Goal: Task Accomplishment & Management: Use online tool/utility

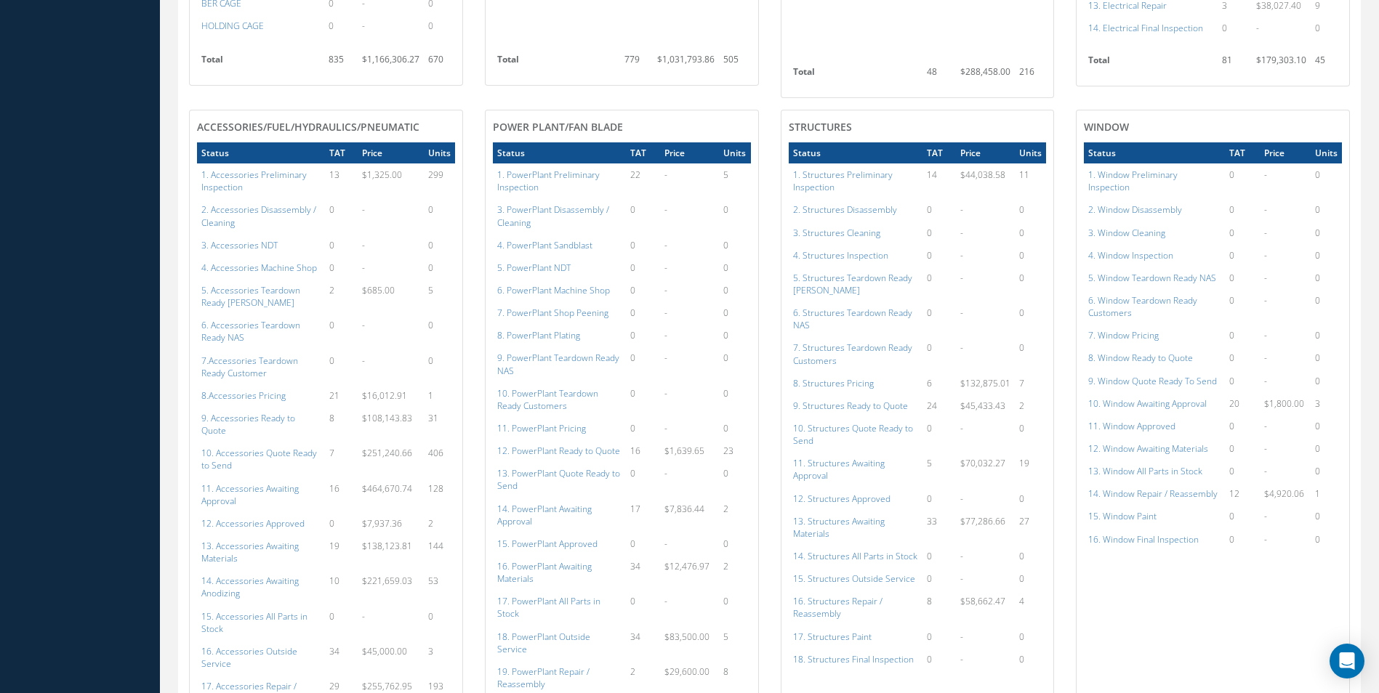
scroll to position [1671, 0]
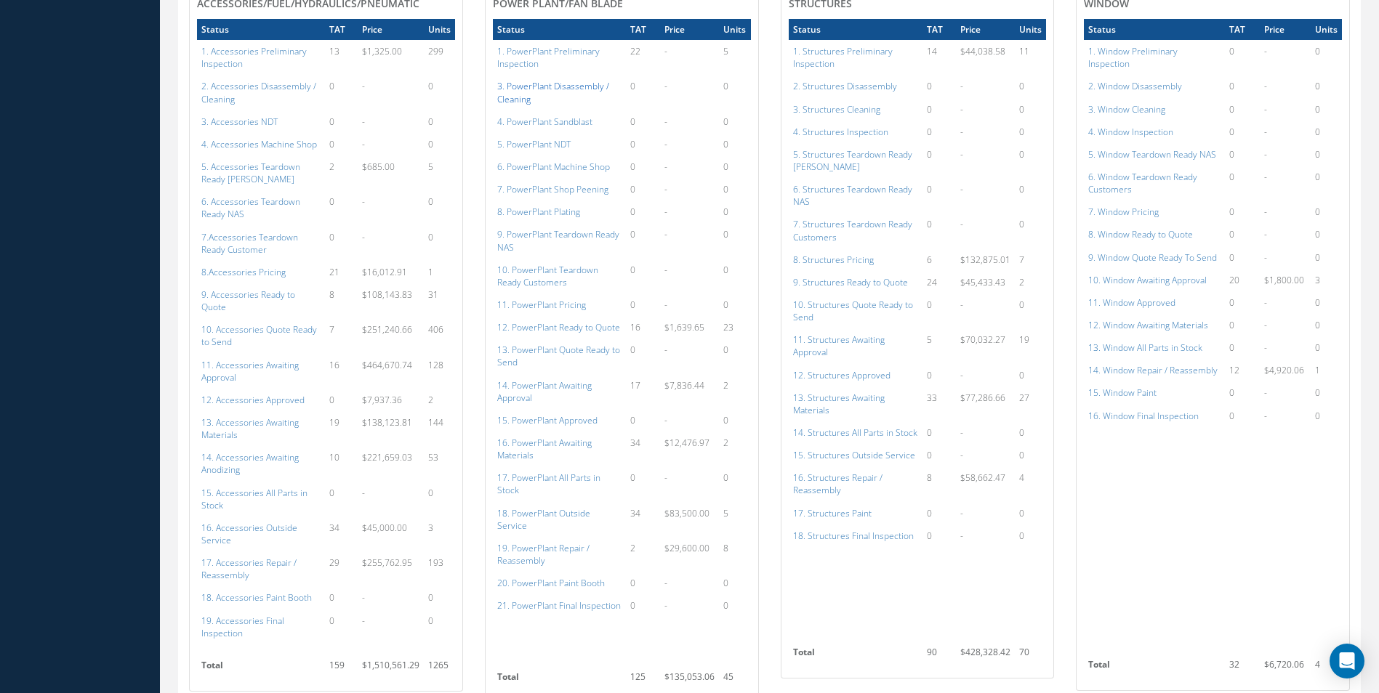
click at [572, 80] on a=121&excludeInternalCustomer=false&excludeInvoicedOrClosed=true&shop_id=15&filtersHidded"] "3. PowerPlant Disassembly / Cleaning" at bounding box center [553, 92] width 112 height 25
click at [571, 116] on a=123&excludeInternalCustomer=false&excludeInvoicedOrClosed=true&shop_id=15&filtersHidded"] "4. PowerPlant Sandblast" at bounding box center [544, 122] width 95 height 12
click at [549, 138] on a=124&excludeInternalCustomer=false&excludeInvoicedOrClosed=true&shop_id=15&filtersHidded"] "5. PowerPlant NDT" at bounding box center [533, 144] width 73 height 12
click at [573, 161] on a=125&excludeInternalCustomer=false&excludeInvoicedOrClosed=true&shop_id=15&filtersHidded"] "6. PowerPlant Machine Shop" at bounding box center [553, 167] width 113 height 12
click at [572, 206] on a=127&excludeInternalCustomer=false&excludeInvoicedOrClosed=true&shop_id=15&filtersHidded"] "8. PowerPlant Plating" at bounding box center [538, 212] width 83 height 12
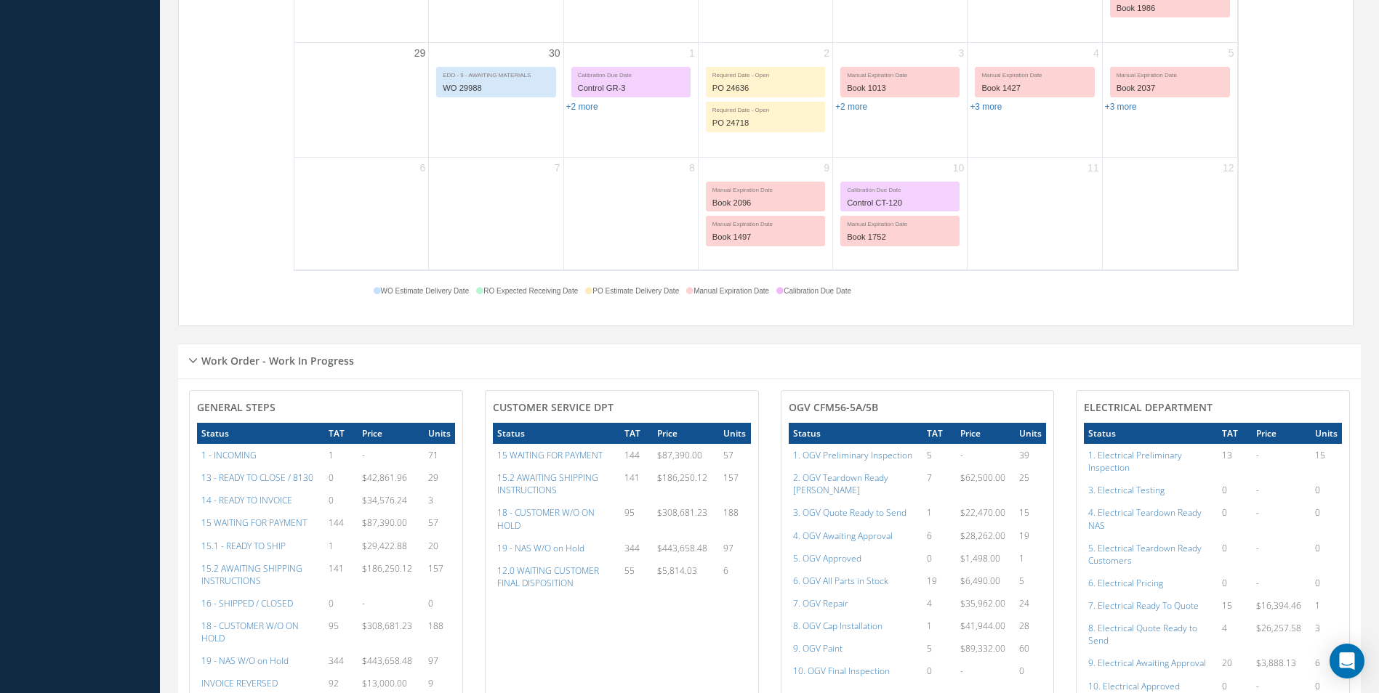
scroll to position [363, 0]
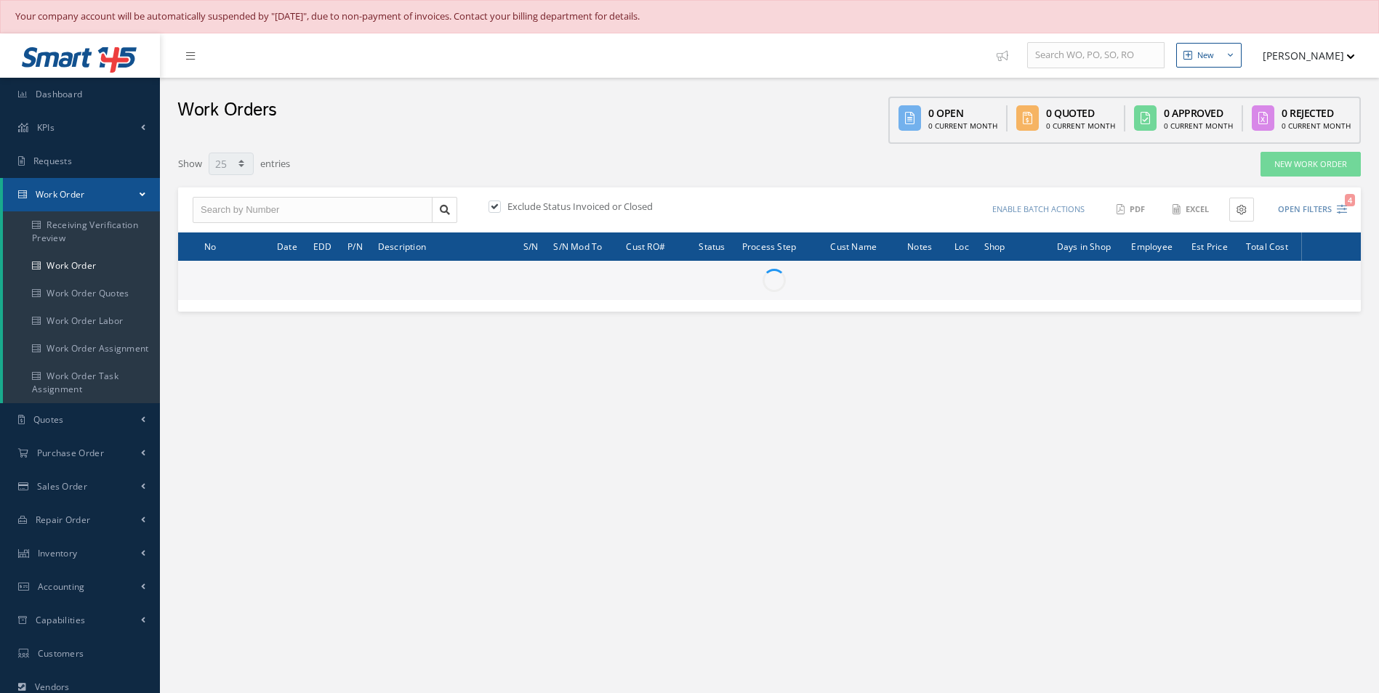
select select "25"
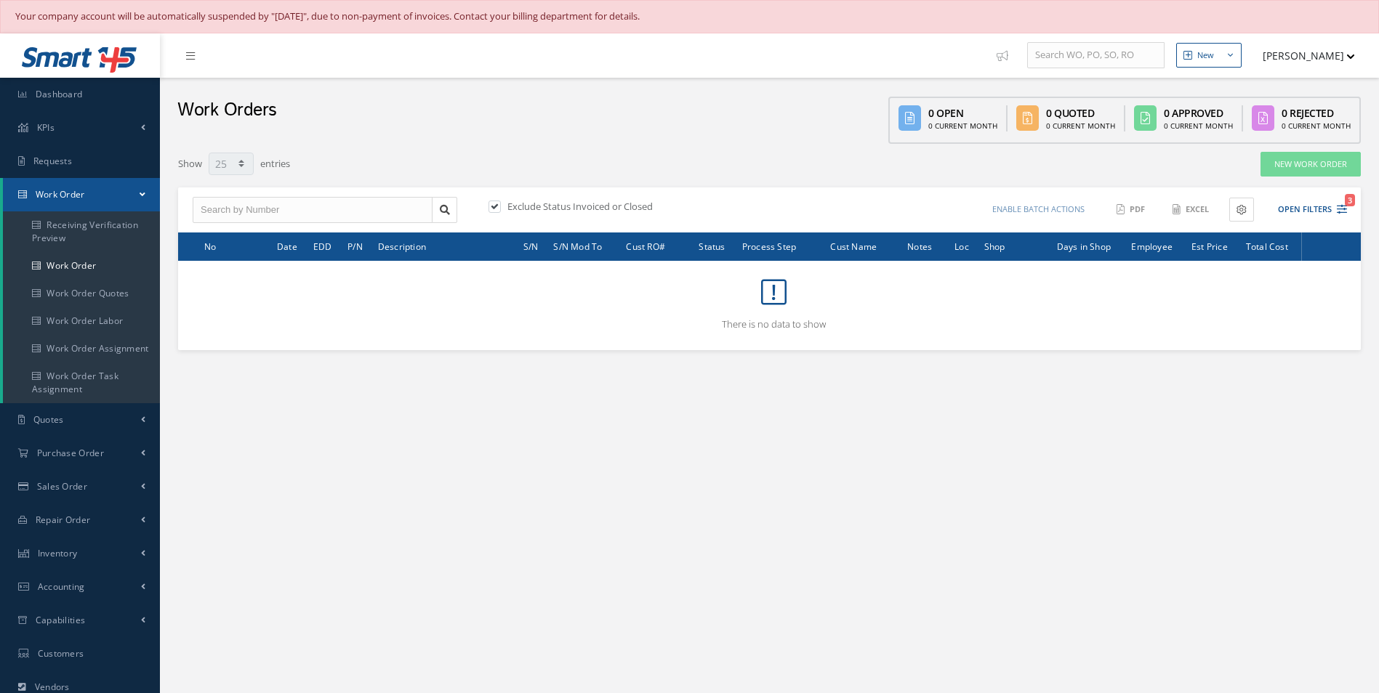
select select "25"
click at [1323, 215] on button "Open Filters 3" at bounding box center [1306, 210] width 82 height 24
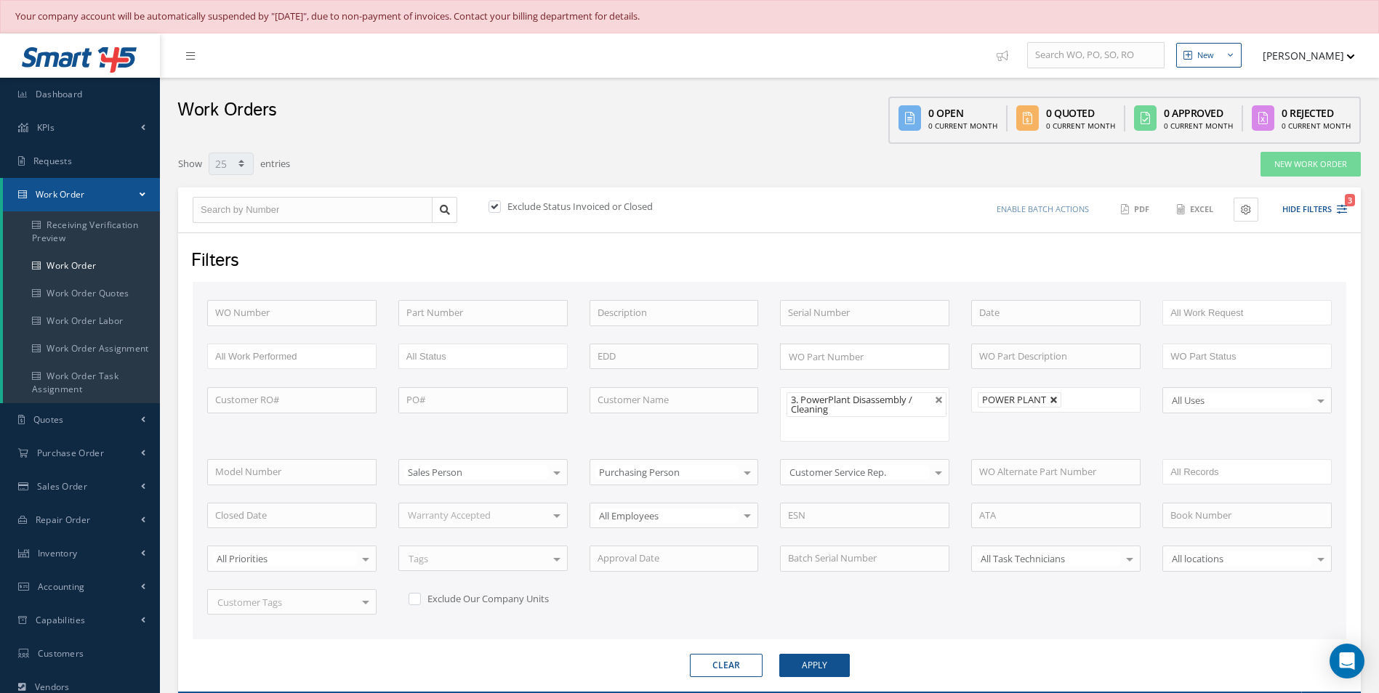
click at [1056, 401] on link at bounding box center [1053, 400] width 9 height 9
type input "All Shops"
click at [831, 668] on button "Apply" at bounding box center [814, 665] width 70 height 23
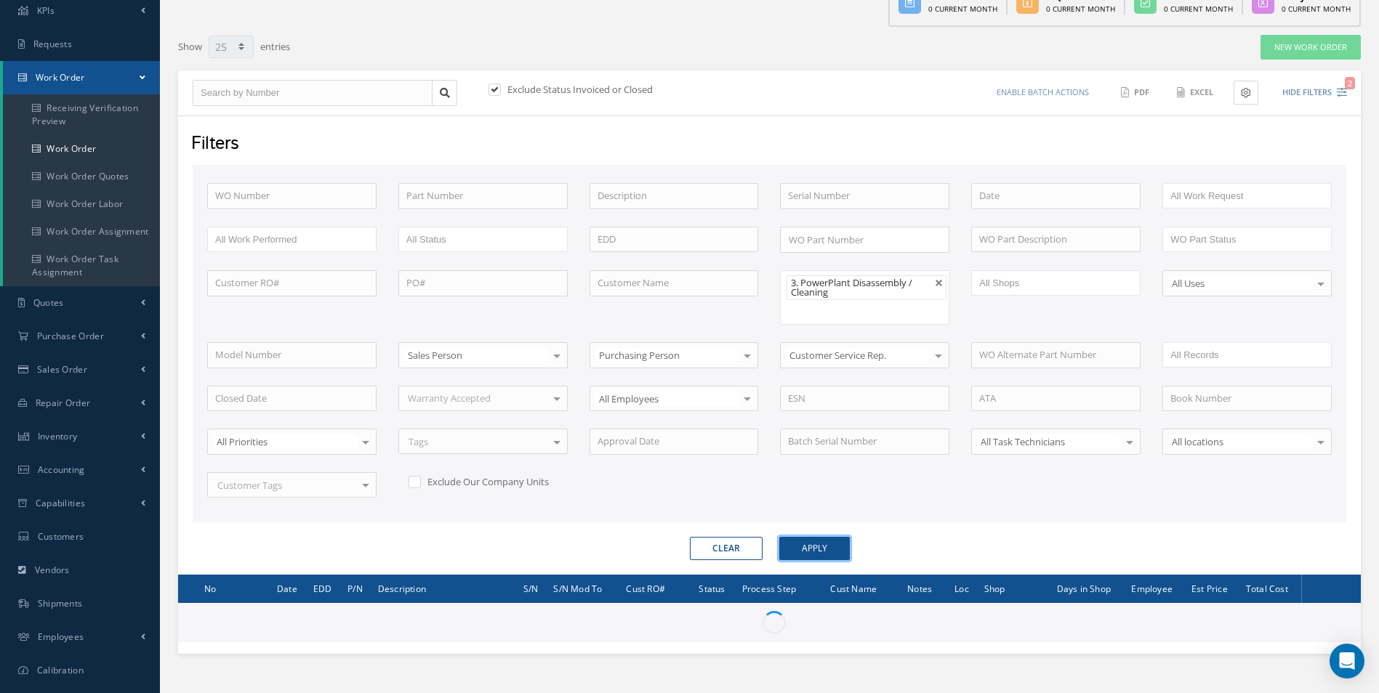
scroll to position [178, 0]
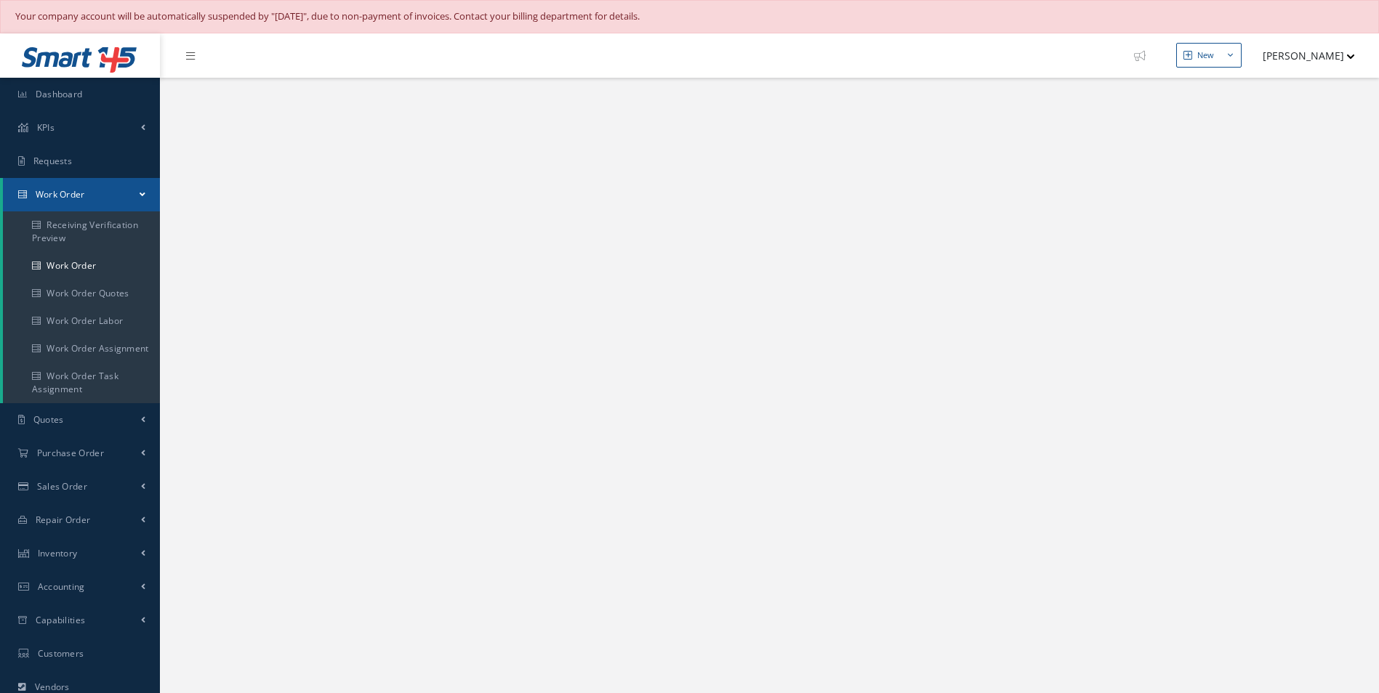
select select "25"
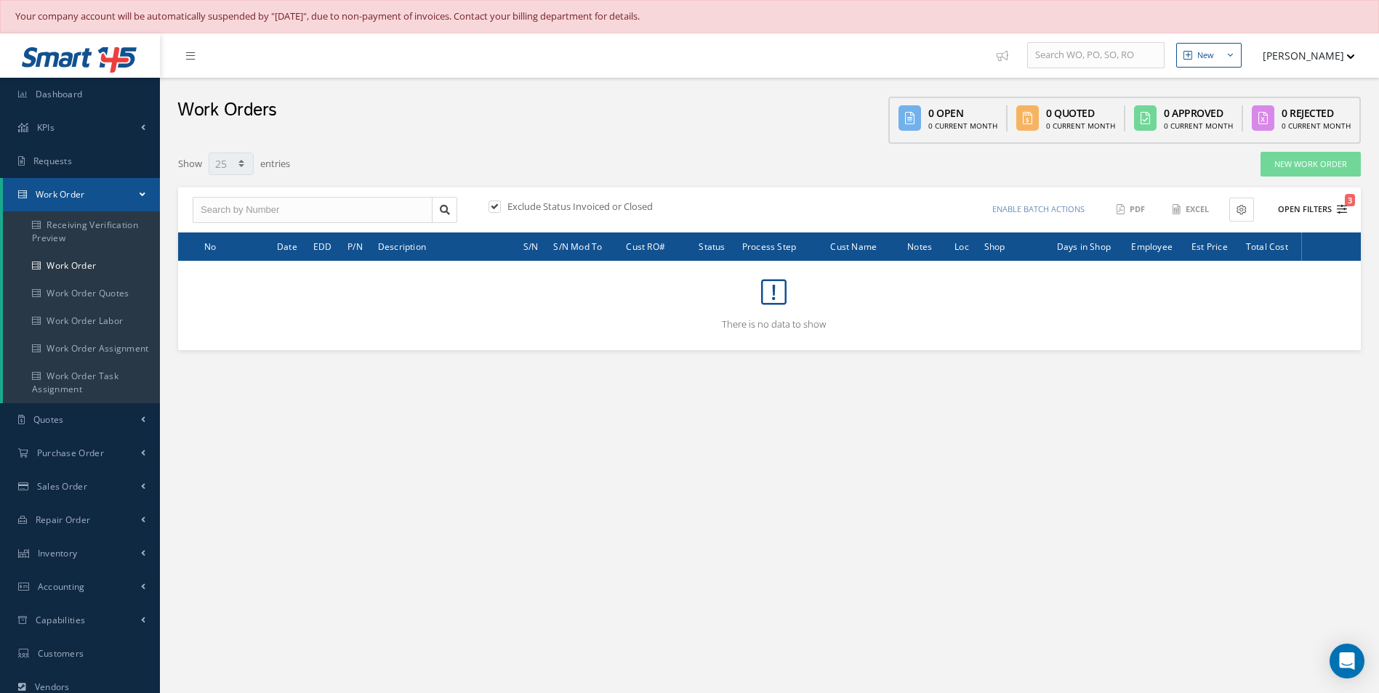
click at [1272, 214] on button "Open Filters 3" at bounding box center [1306, 210] width 82 height 24
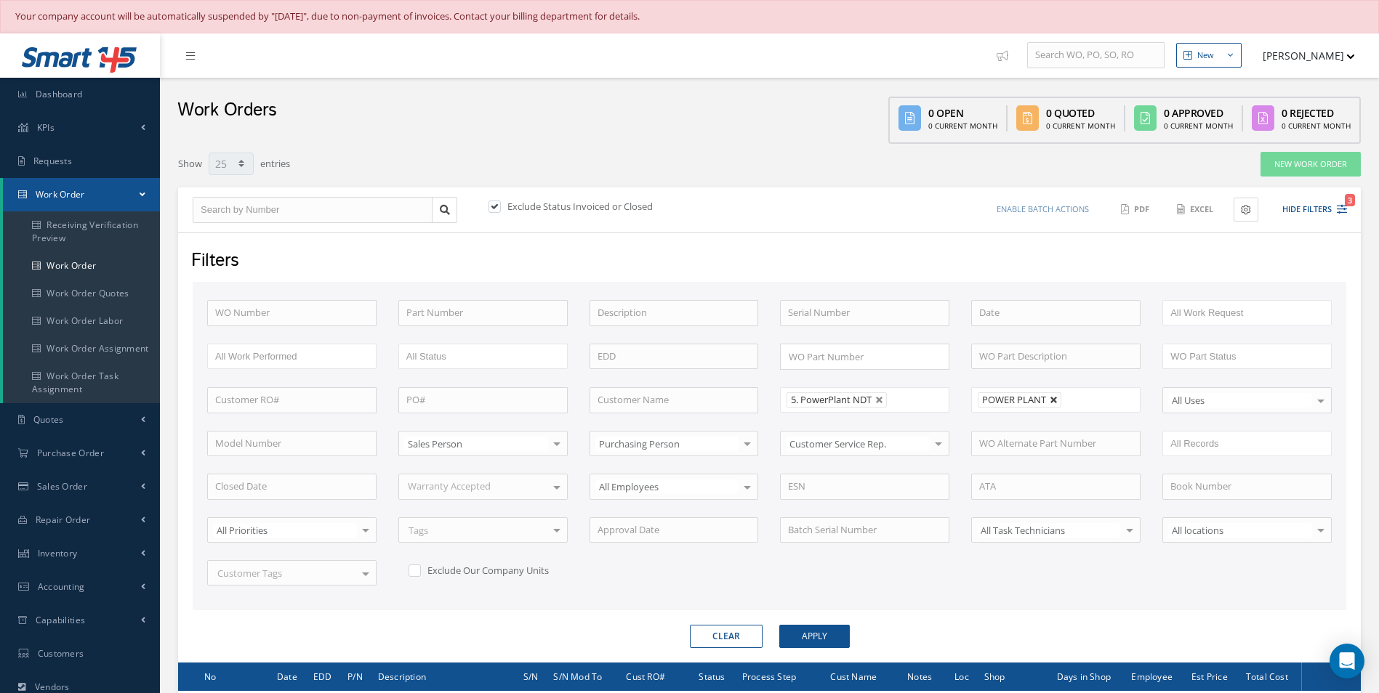
click at [1051, 402] on link at bounding box center [1053, 400] width 9 height 9
type input "All Shops"
click at [834, 641] on button "Apply" at bounding box center [814, 636] width 70 height 23
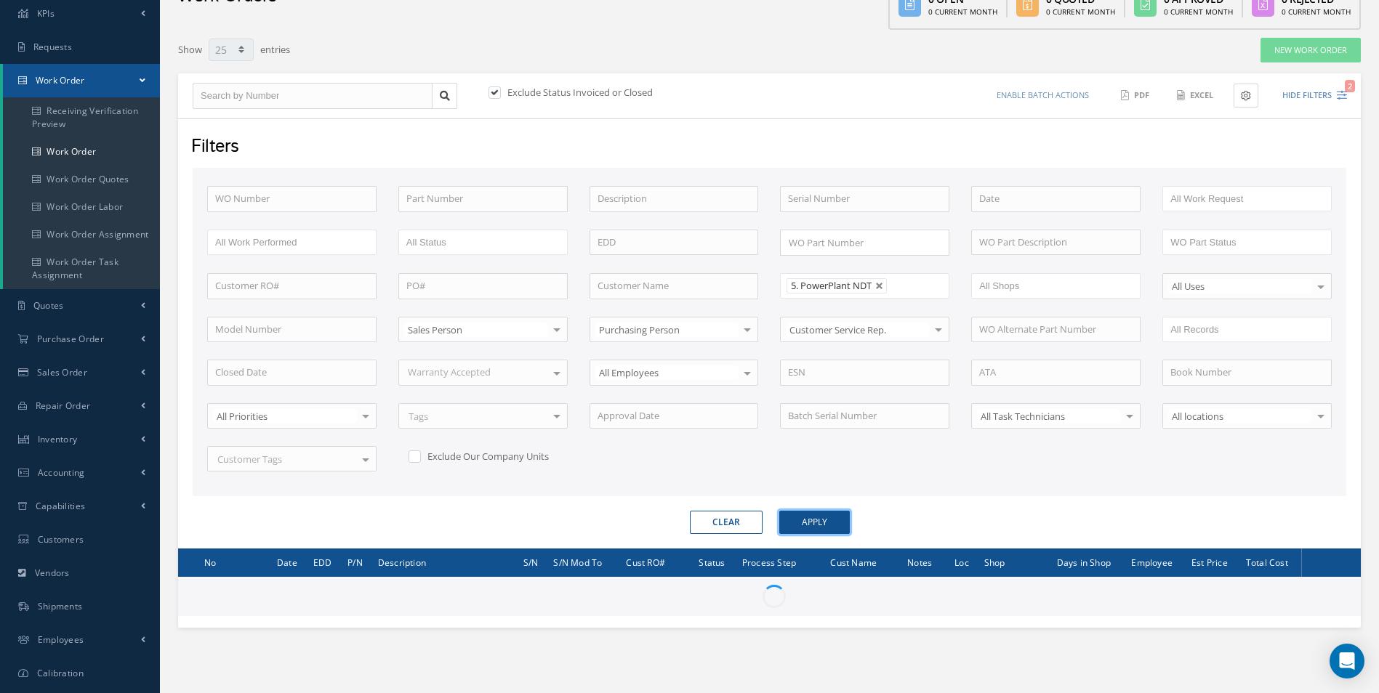
scroll to position [178, 0]
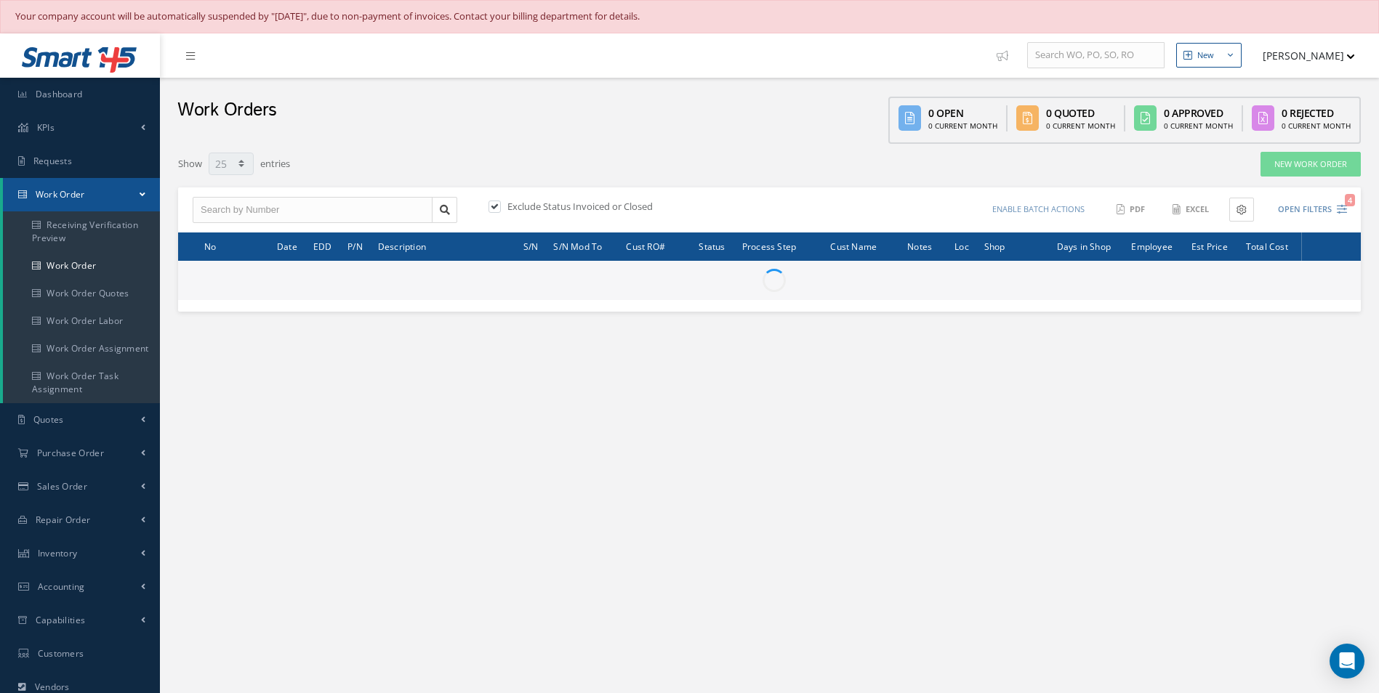
select select "25"
type input "All Work Request"
type input "All Work Performed"
type input "All Status"
type input "WO Part Status"
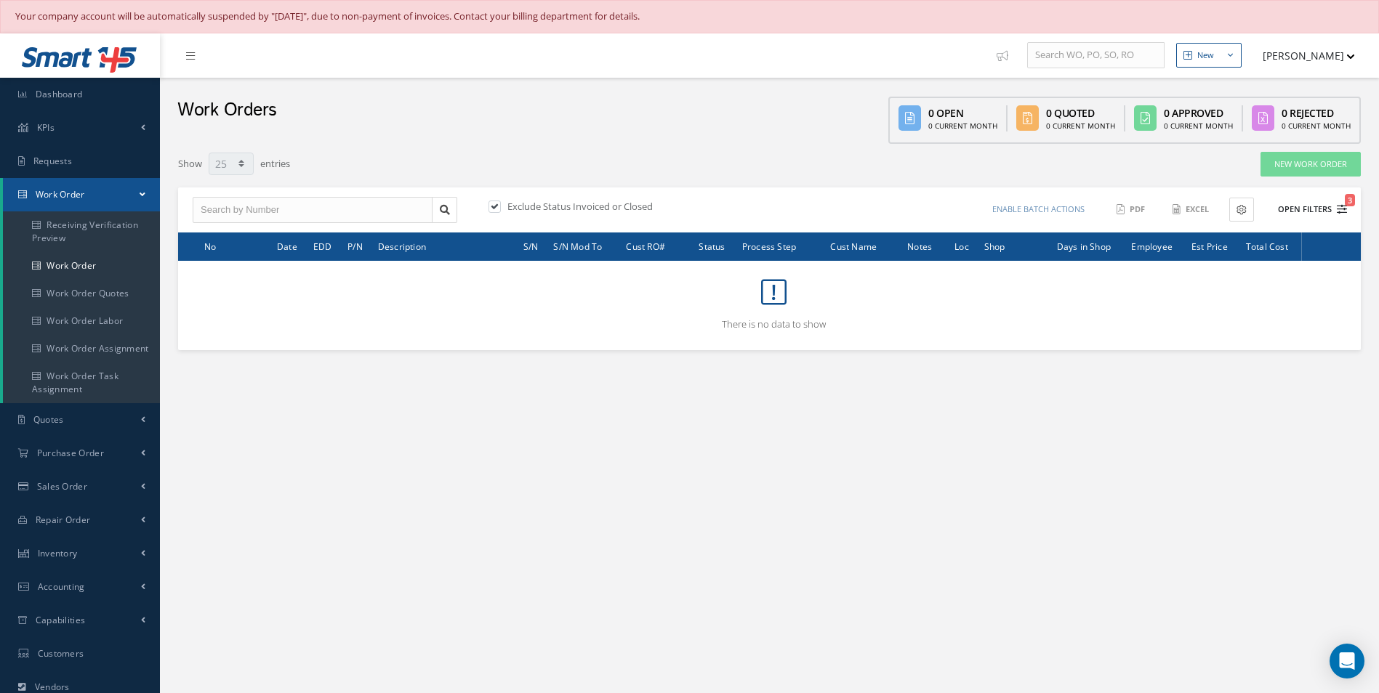
click at [1314, 215] on button "Open Filters 3" at bounding box center [1306, 210] width 82 height 24
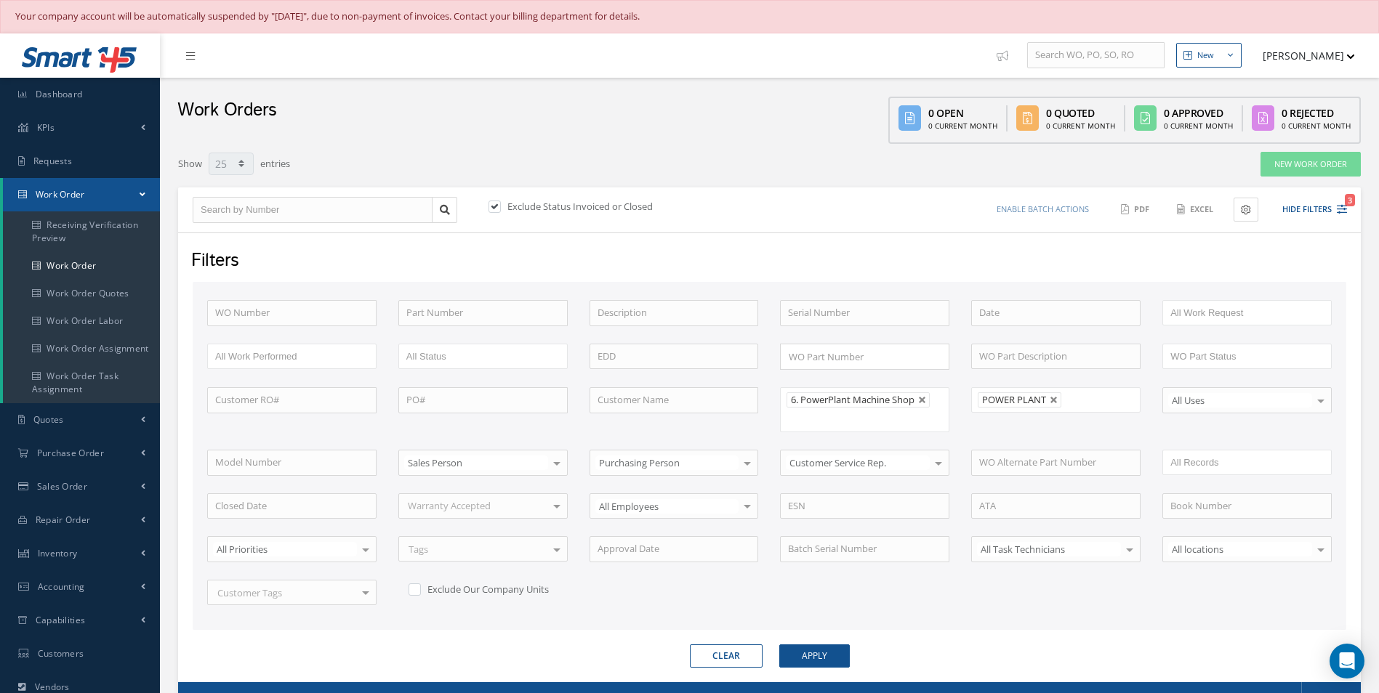
click at [1059, 403] on li "POWER PLANT" at bounding box center [1019, 399] width 84 height 15
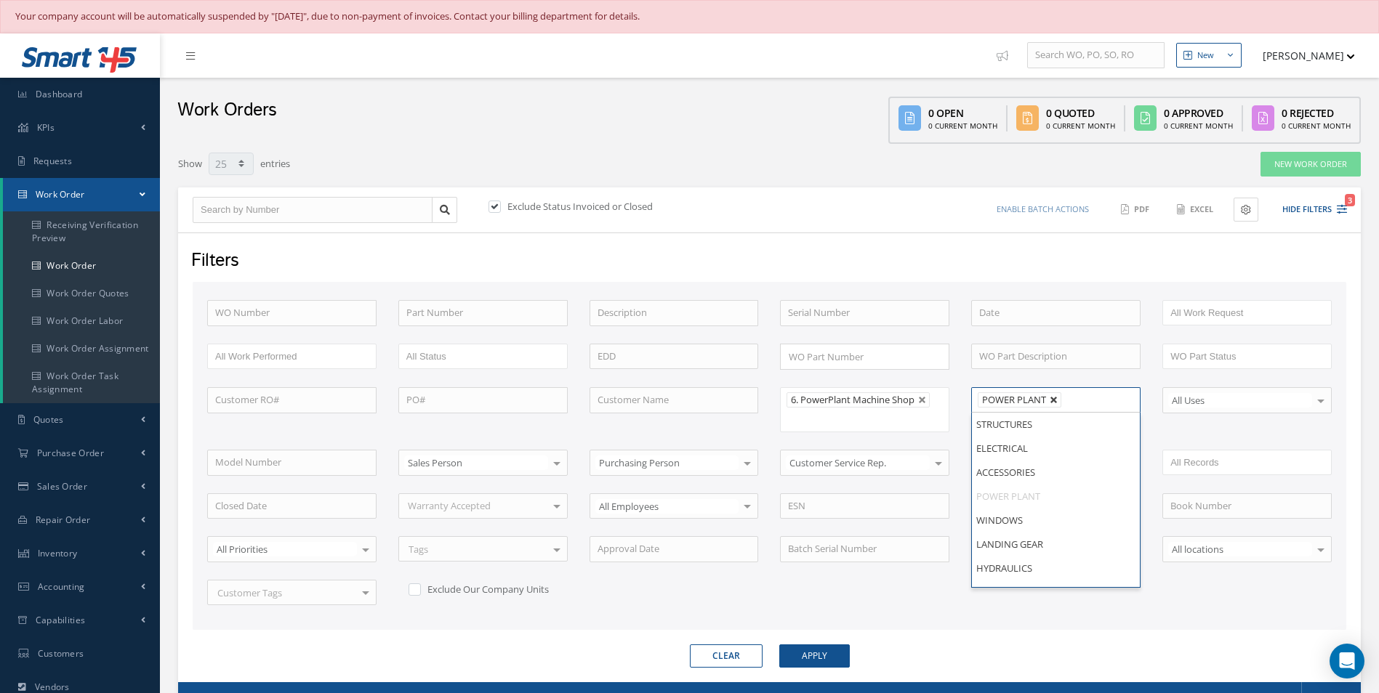
click at [1052, 403] on link at bounding box center [1053, 400] width 9 height 9
click at [822, 653] on button "Apply" at bounding box center [814, 656] width 70 height 23
type input "All Shops"
click at [826, 659] on button "Apply" at bounding box center [814, 656] width 70 height 23
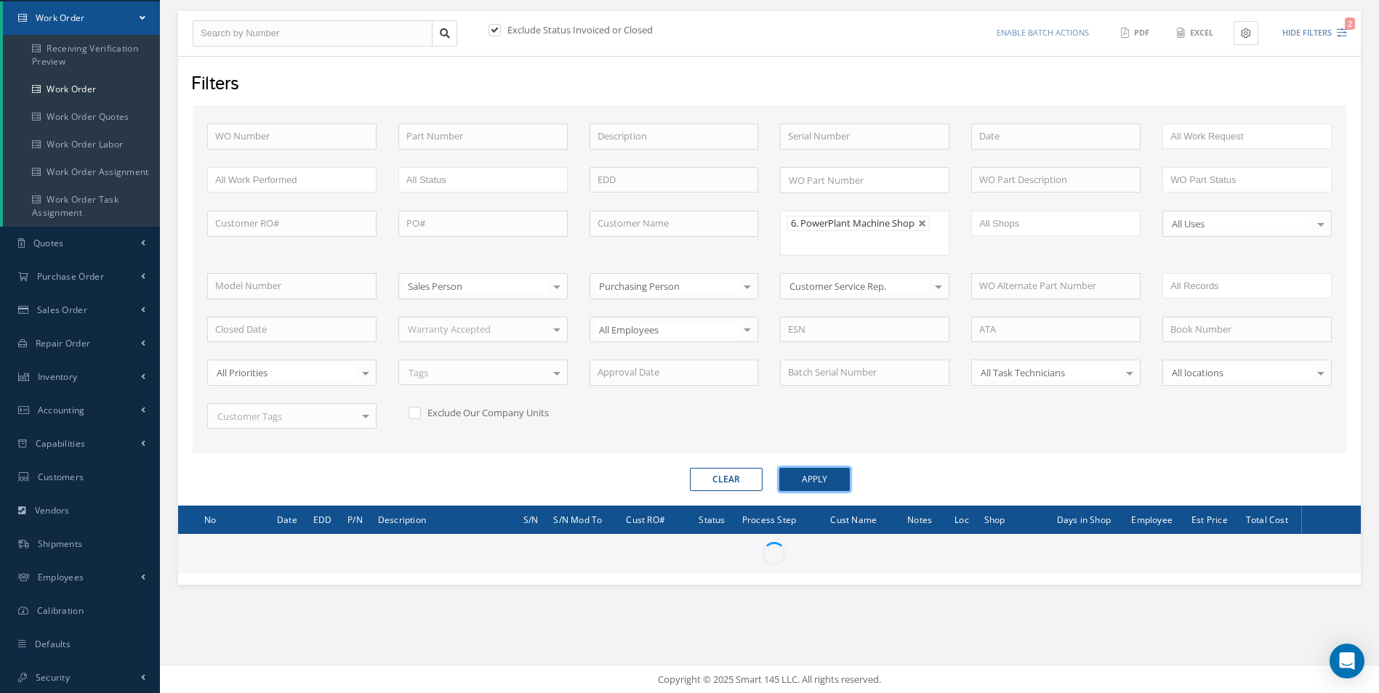
scroll to position [178, 0]
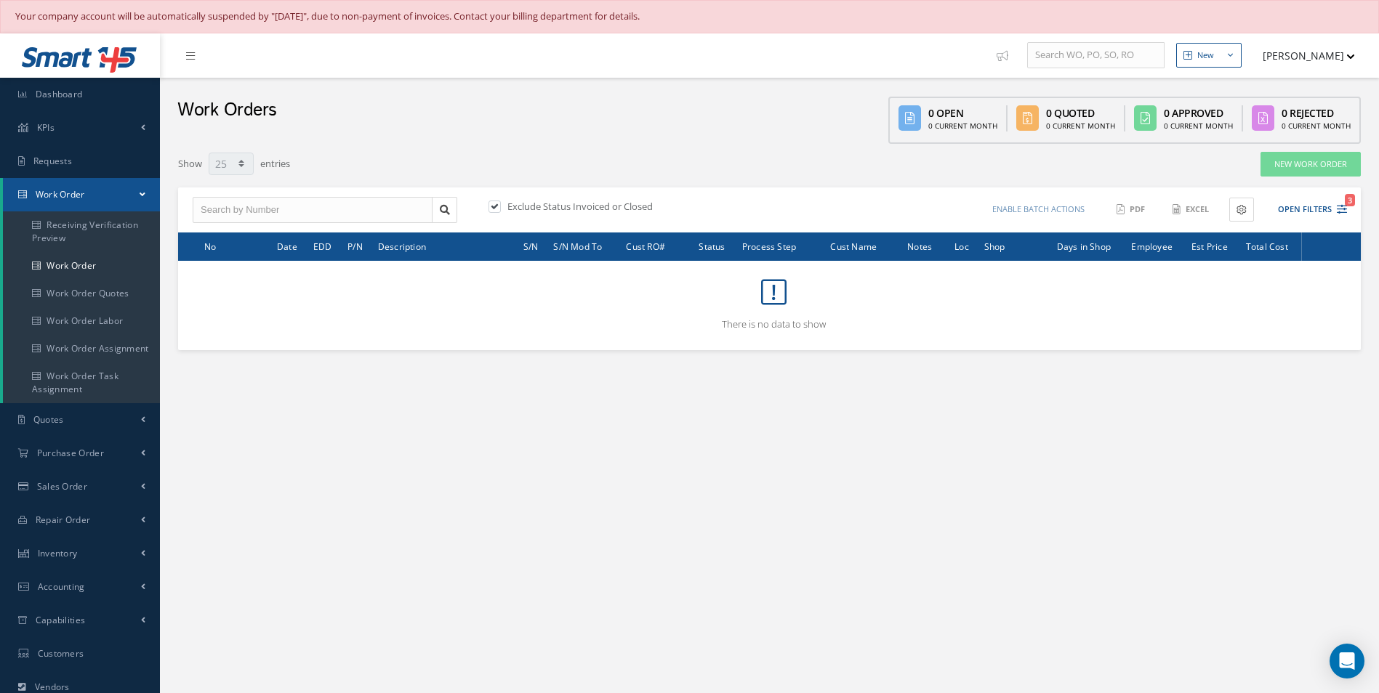
select select "25"
click at [1304, 202] on button "Open Filters 3" at bounding box center [1306, 210] width 82 height 24
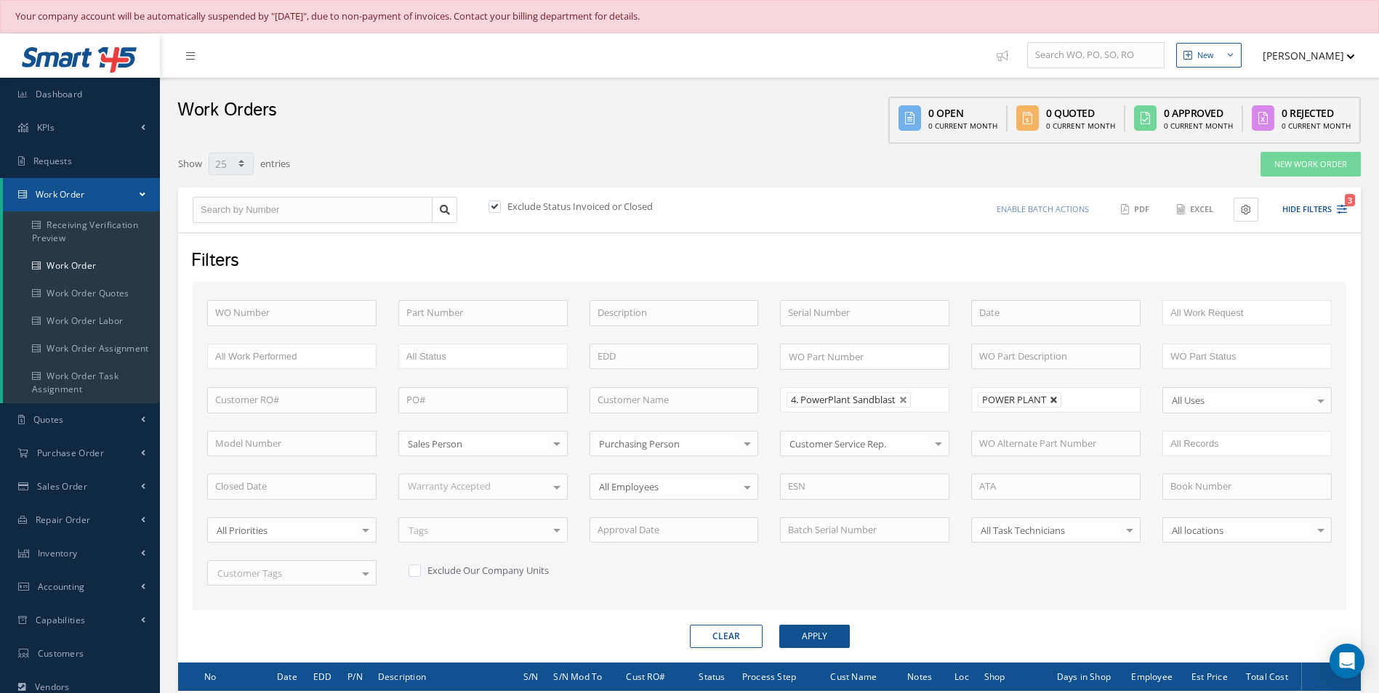
click at [1052, 401] on link at bounding box center [1053, 400] width 9 height 9
type input "All Shops"
click at [838, 633] on button "Apply" at bounding box center [814, 636] width 70 height 23
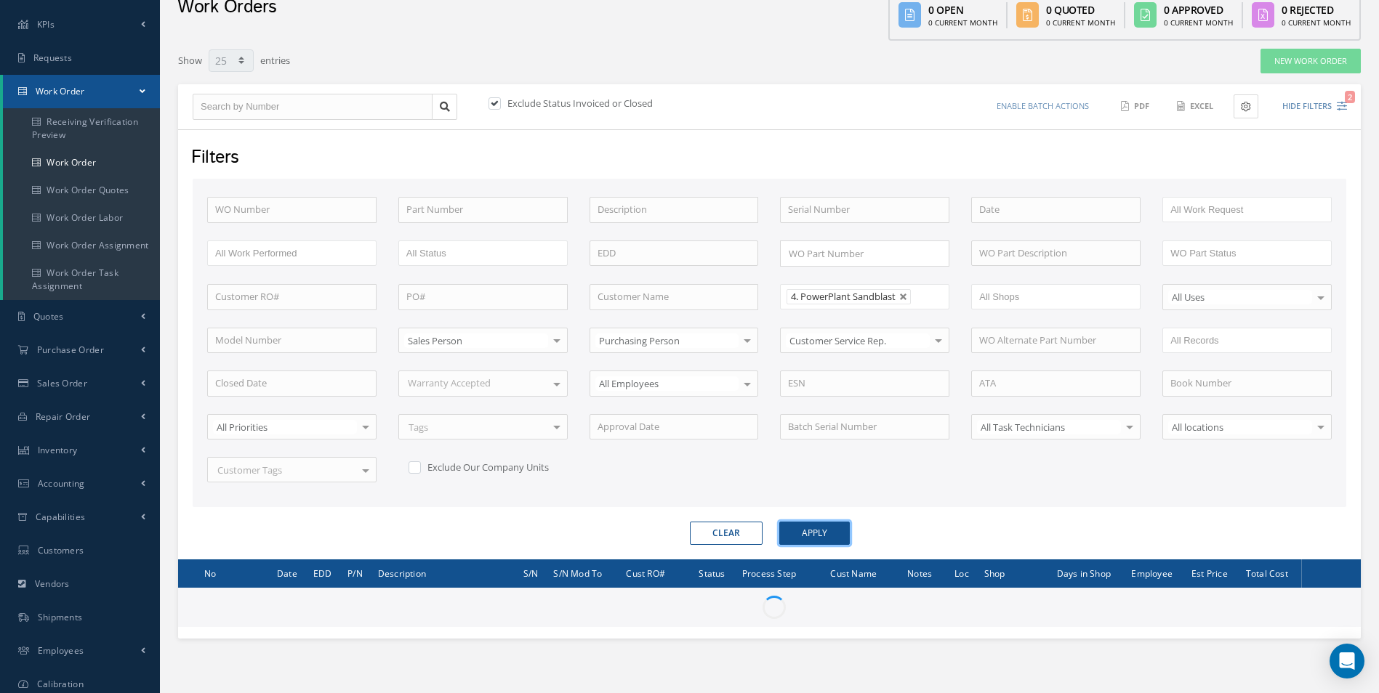
scroll to position [178, 0]
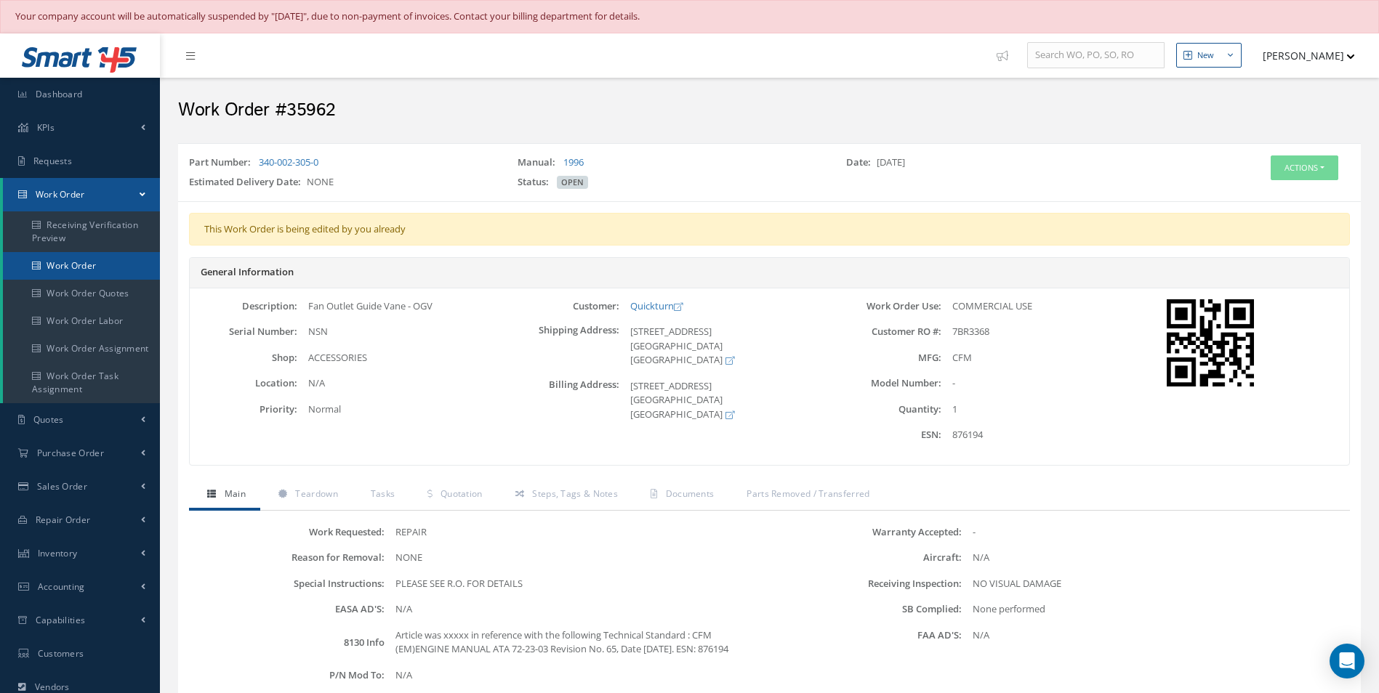
click at [93, 260] on link "Work Order" at bounding box center [81, 266] width 157 height 28
click at [95, 276] on link "Work Order" at bounding box center [81, 266] width 157 height 28
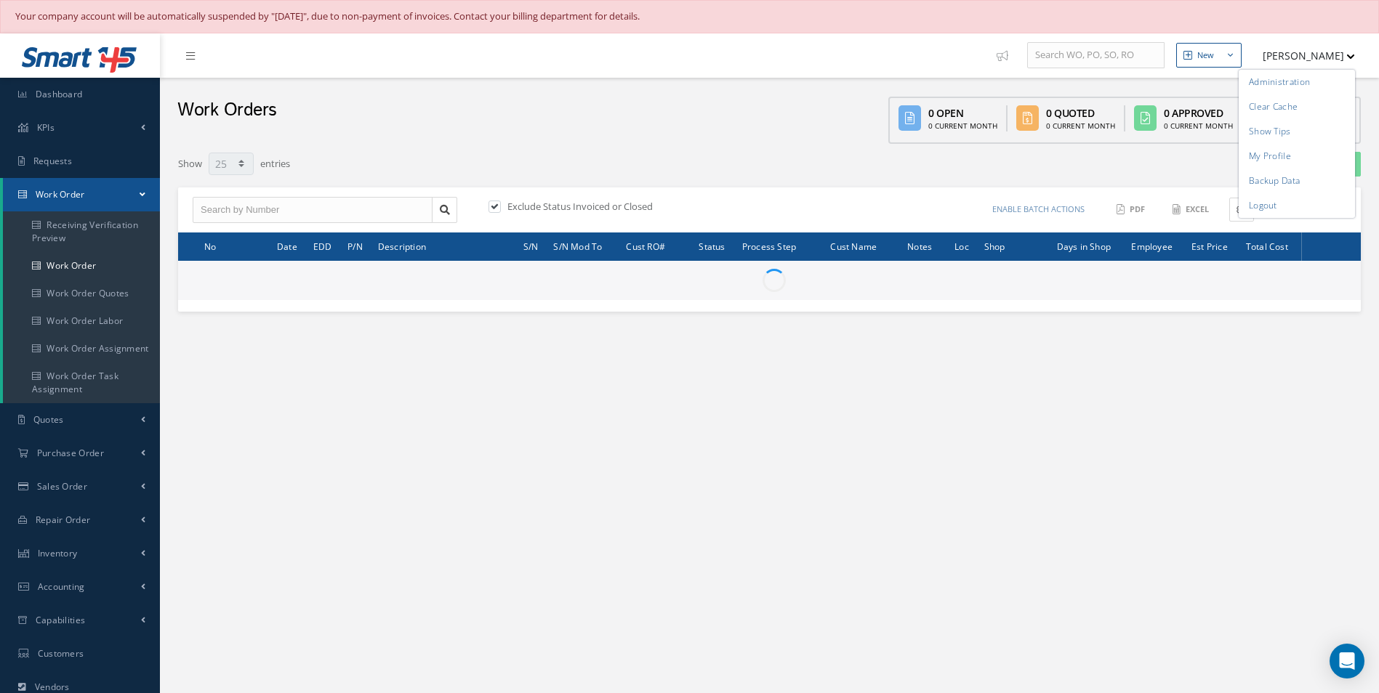
select select "25"
click at [1281, 197] on link "Logout" at bounding box center [1296, 205] width 116 height 25
